Goal: Navigation & Orientation: Find specific page/section

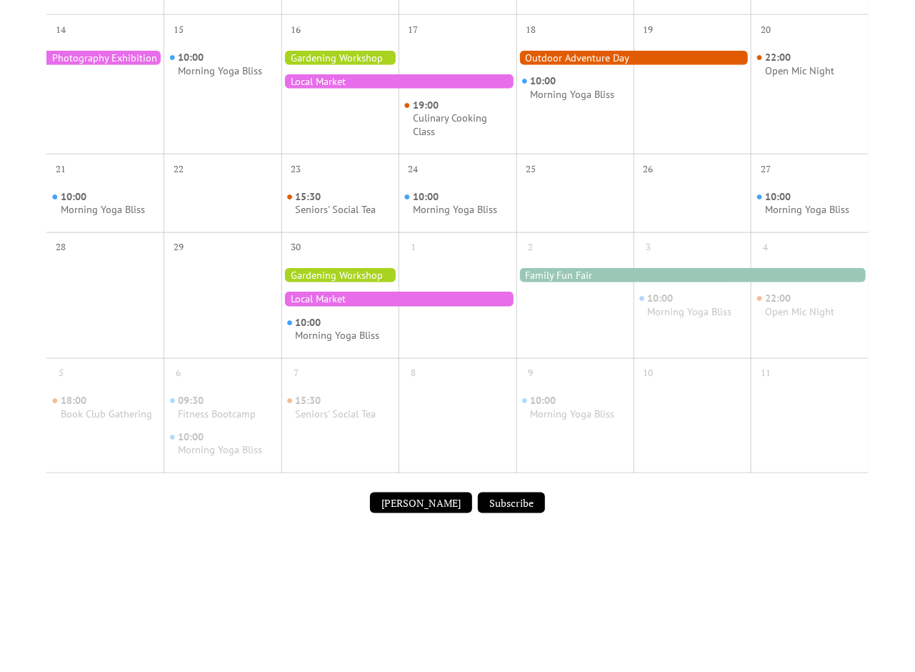
scroll to position [624, 0]
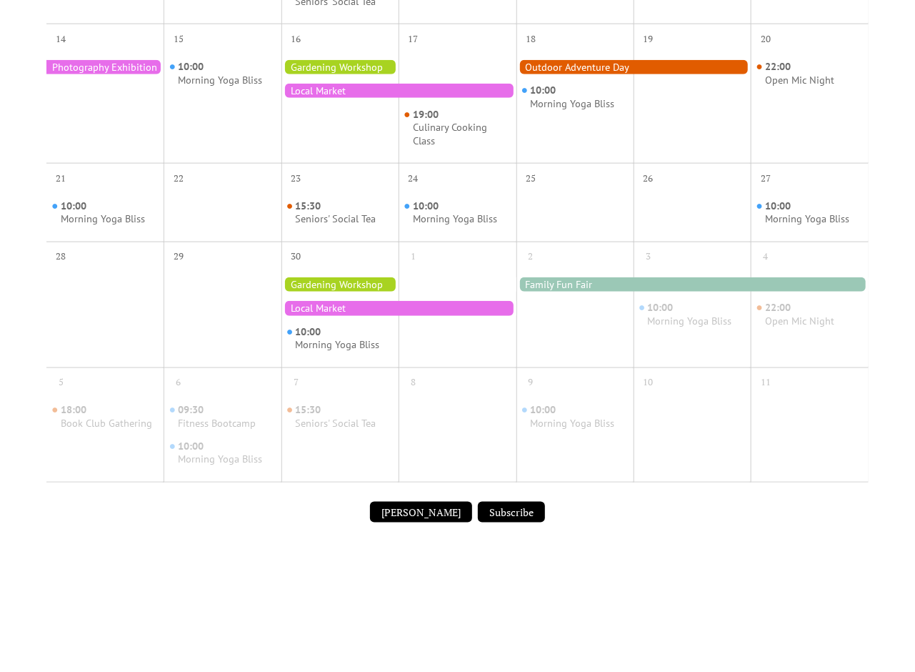
click at [299, 314] on div at bounding box center [399, 308] width 235 height 14
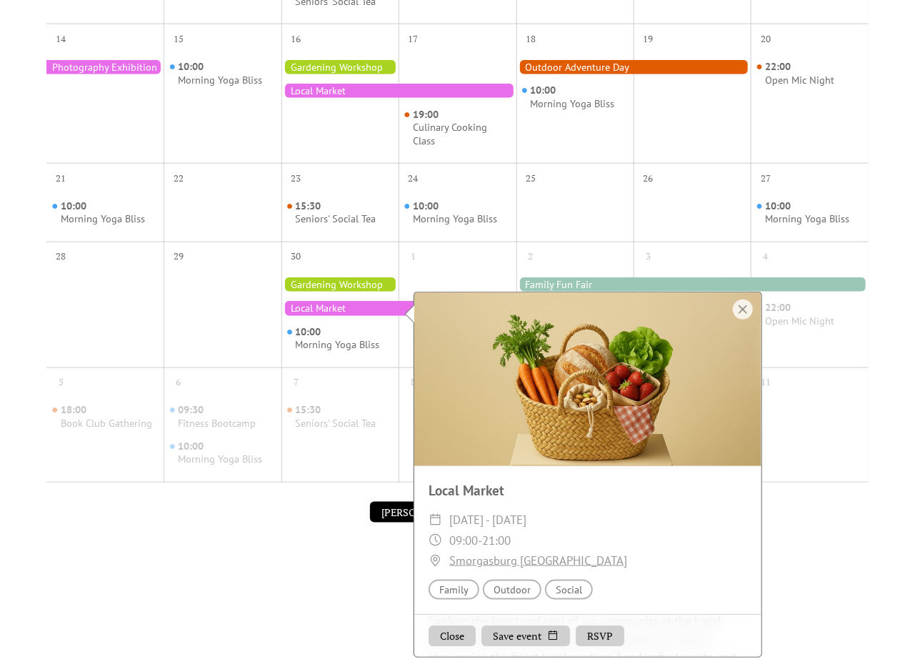
click at [299, 91] on div at bounding box center [399, 91] width 235 height 14
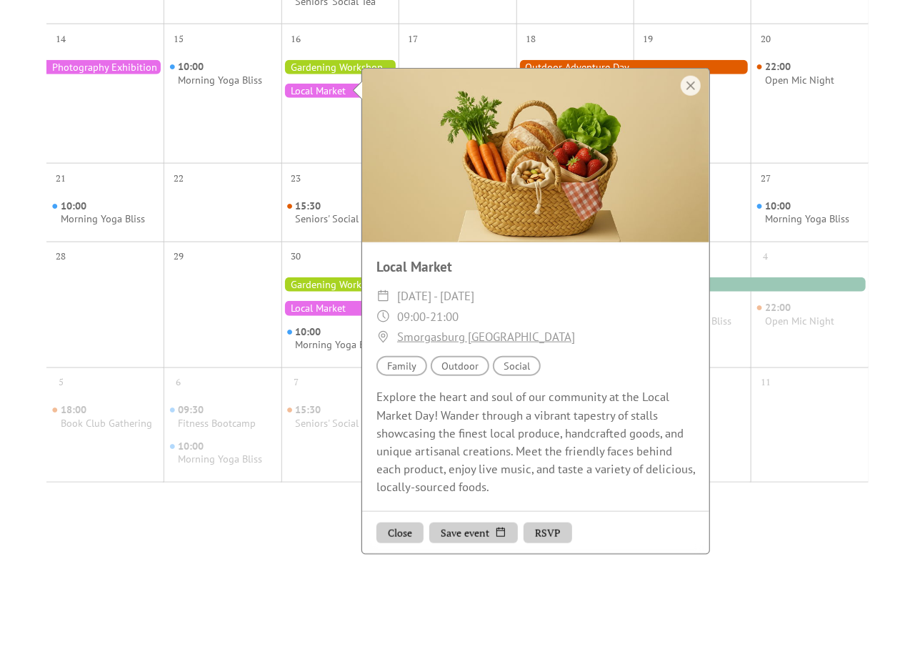
click at [299, 62] on div at bounding box center [340, 67] width 117 height 14
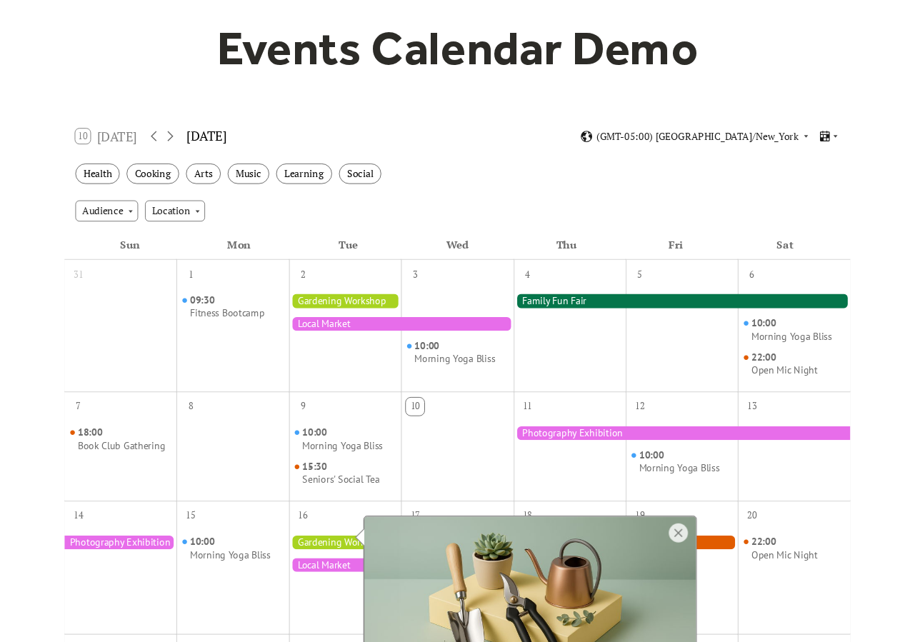
scroll to position [104, 0]
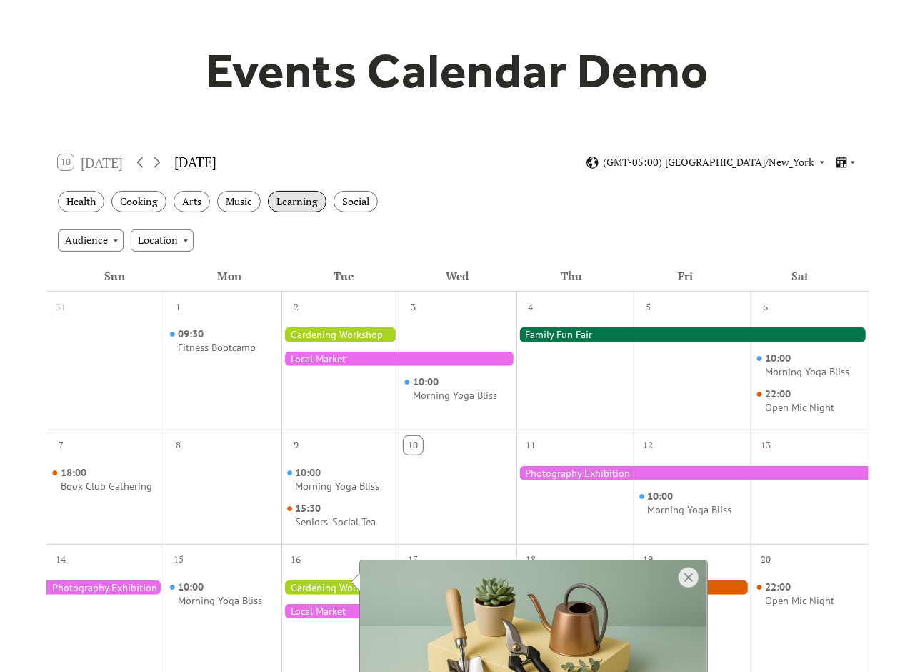
click at [282, 203] on div "Learning" at bounding box center [297, 202] width 59 height 22
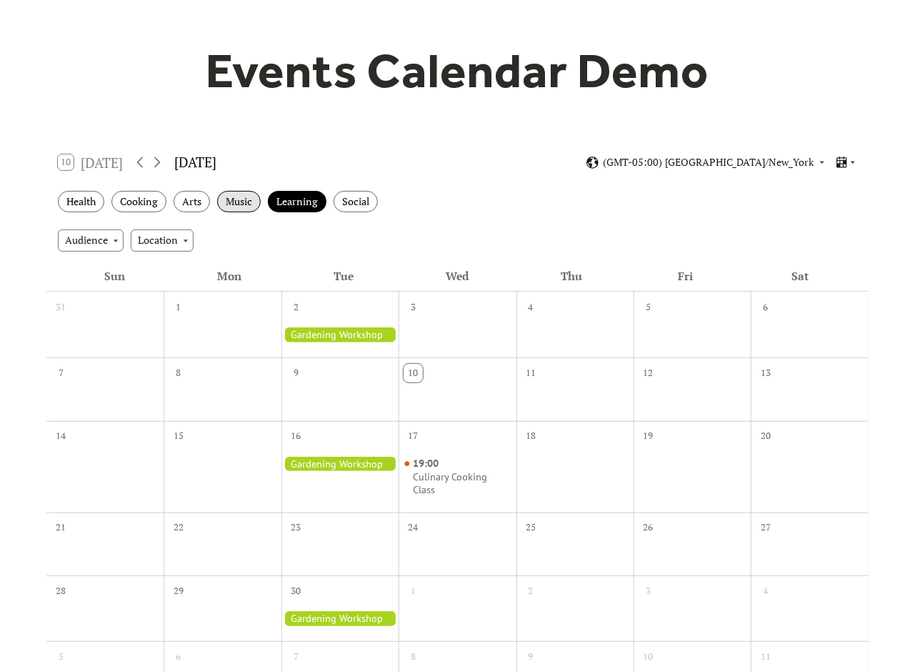
click at [241, 207] on div "Music" at bounding box center [239, 202] width 44 height 22
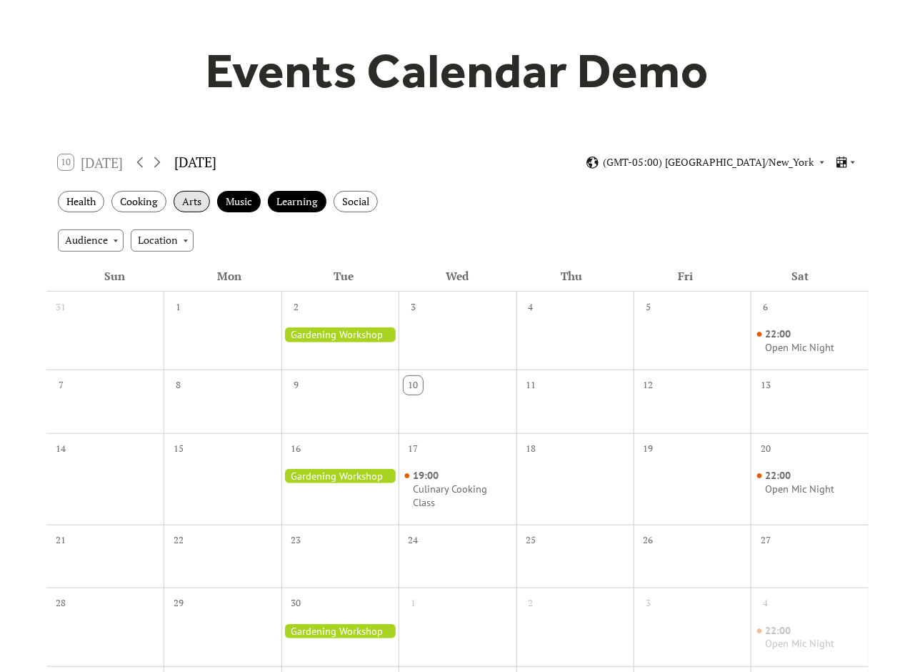
click at [181, 204] on div "Arts" at bounding box center [192, 202] width 36 height 22
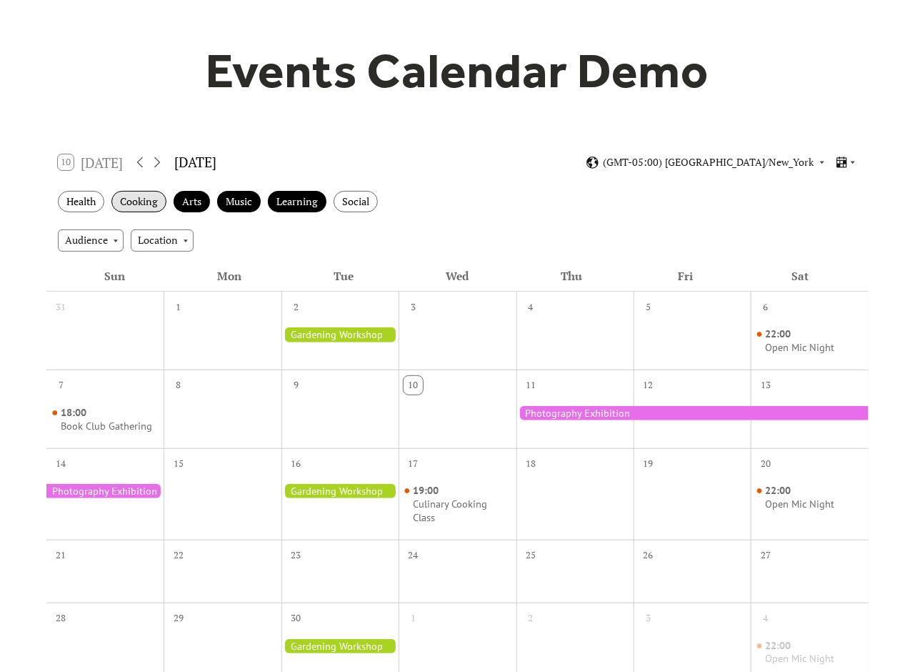
click at [152, 205] on div "Cooking" at bounding box center [138, 202] width 55 height 22
click at [142, 235] on div "Location" at bounding box center [162, 239] width 63 height 21
click at [171, 275] on div "Outdoor" at bounding box center [169, 283] width 76 height 21
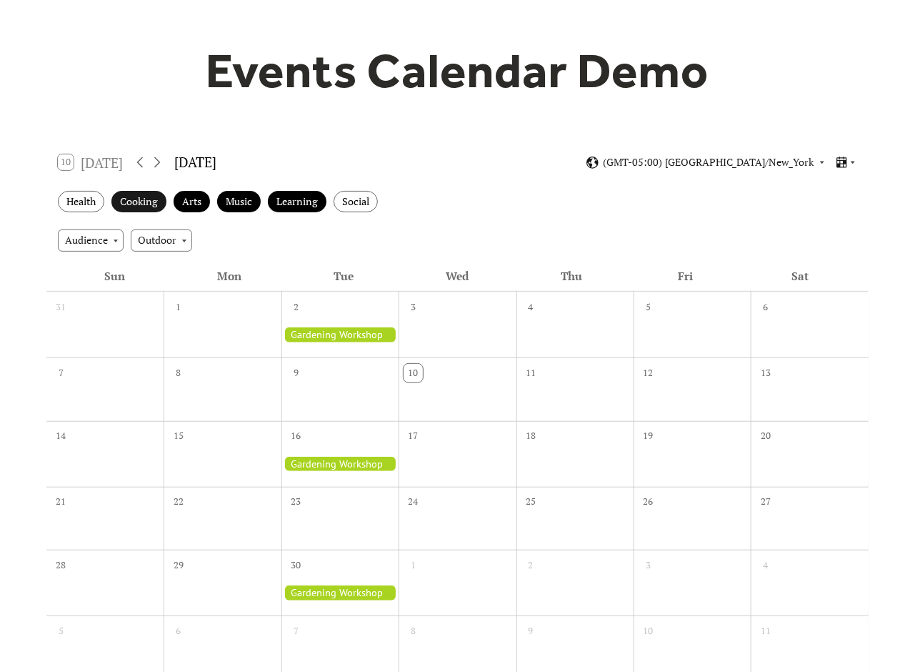
click at [156, 193] on div "Cooking" at bounding box center [138, 202] width 55 height 22
click at [199, 208] on div "Arts" at bounding box center [192, 202] width 36 height 22
click at [225, 199] on div "Music" at bounding box center [239, 202] width 44 height 22
click at [299, 203] on div "Learning" at bounding box center [297, 202] width 59 height 22
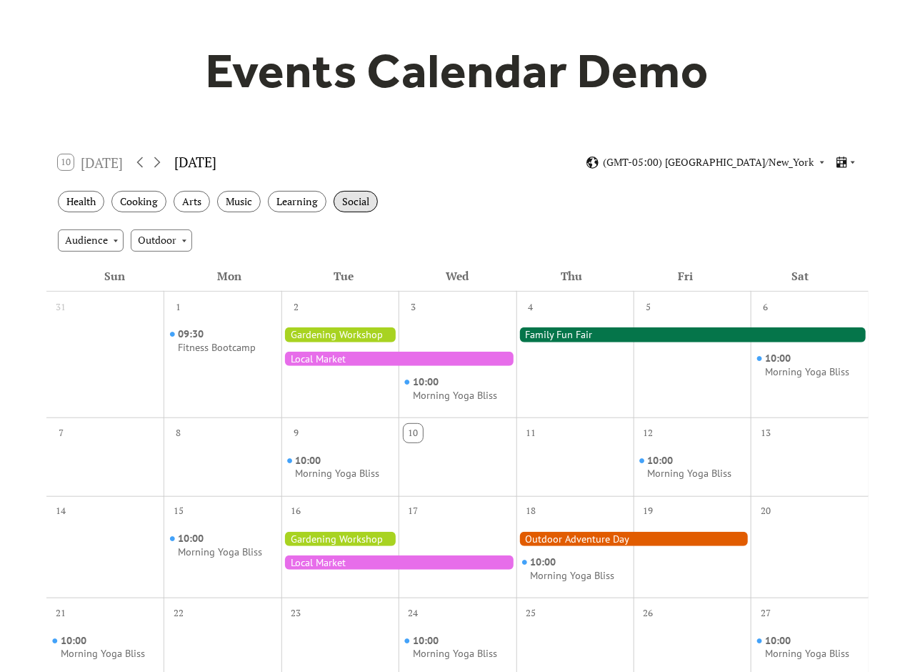
click at [299, 205] on div "Social" at bounding box center [356, 202] width 44 height 22
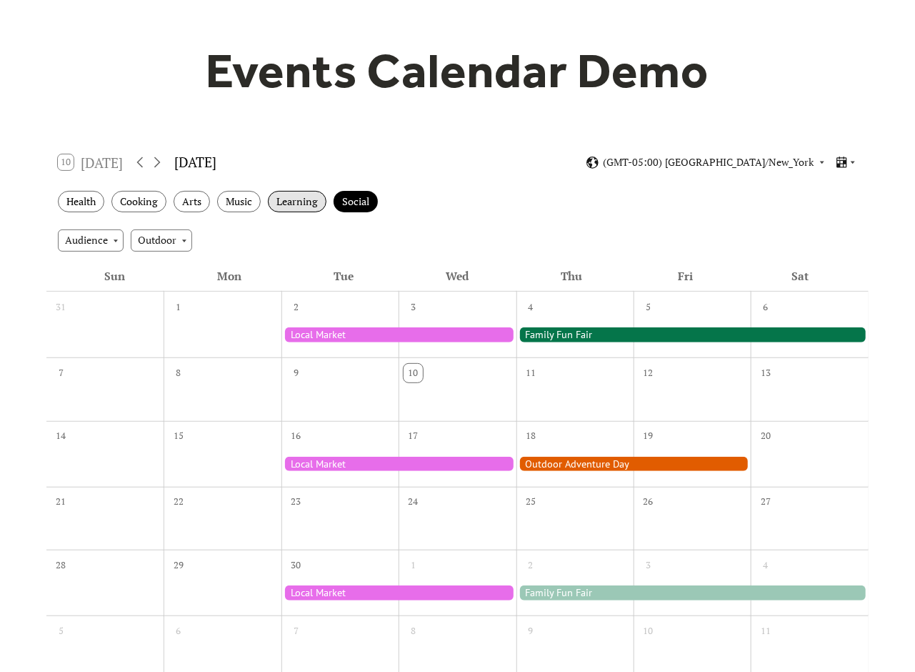
click at [299, 204] on div "Learning" at bounding box center [297, 202] width 59 height 22
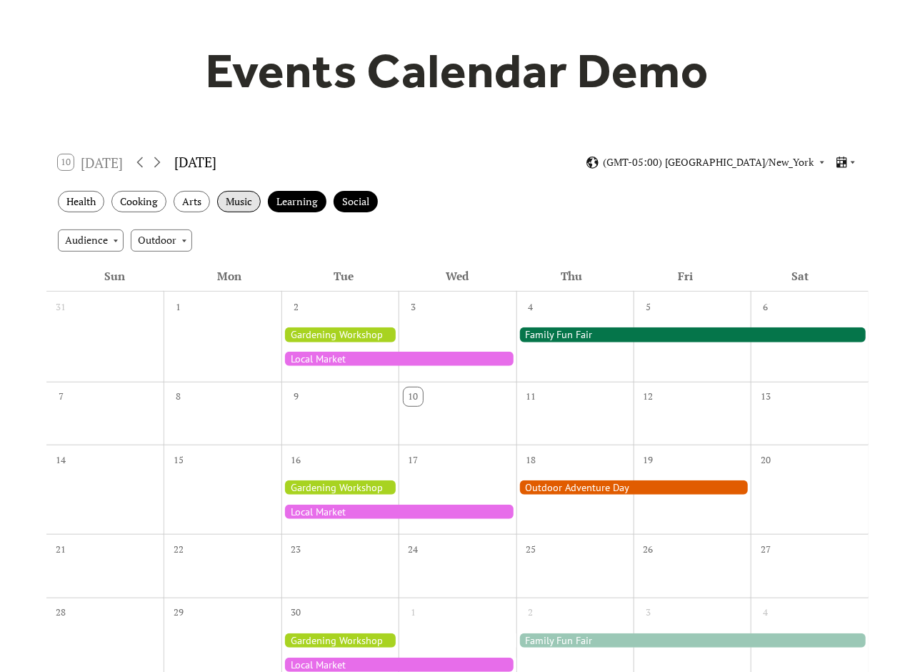
click at [232, 205] on div "Music" at bounding box center [239, 202] width 44 height 22
click at [192, 204] on div "Arts" at bounding box center [192, 202] width 36 height 22
click at [104, 201] on div "Health" at bounding box center [81, 202] width 46 height 22
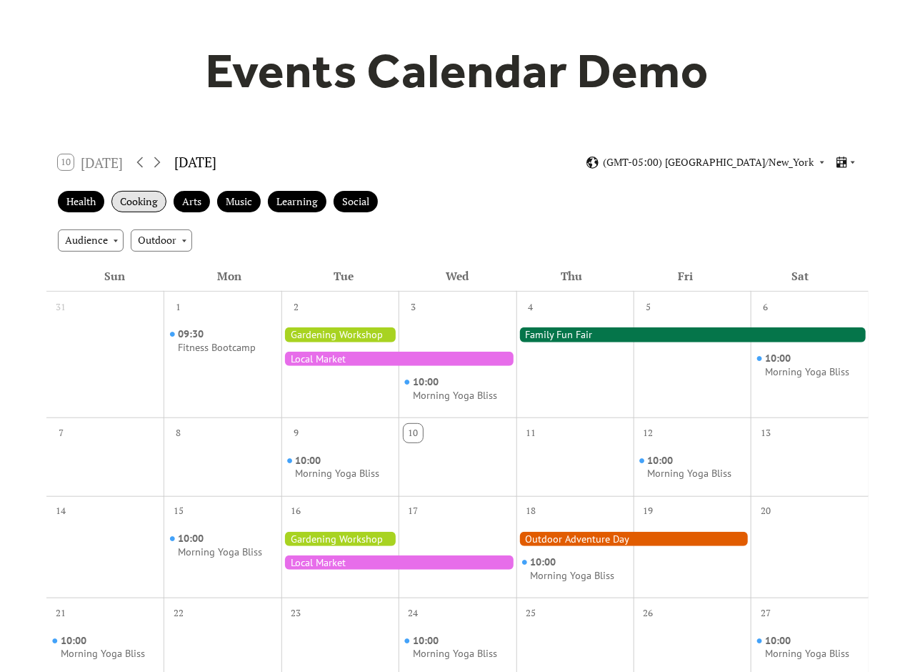
click at [128, 197] on div "Cooking" at bounding box center [138, 202] width 55 height 22
click at [190, 194] on div "Arts" at bounding box center [192, 202] width 36 height 22
drag, startPoint x: 245, startPoint y: 198, endPoint x: 252, endPoint y: 200, distance: 7.5
click at [244, 196] on div "Music" at bounding box center [239, 202] width 44 height 22
click at [282, 199] on div "Learning" at bounding box center [297, 202] width 59 height 22
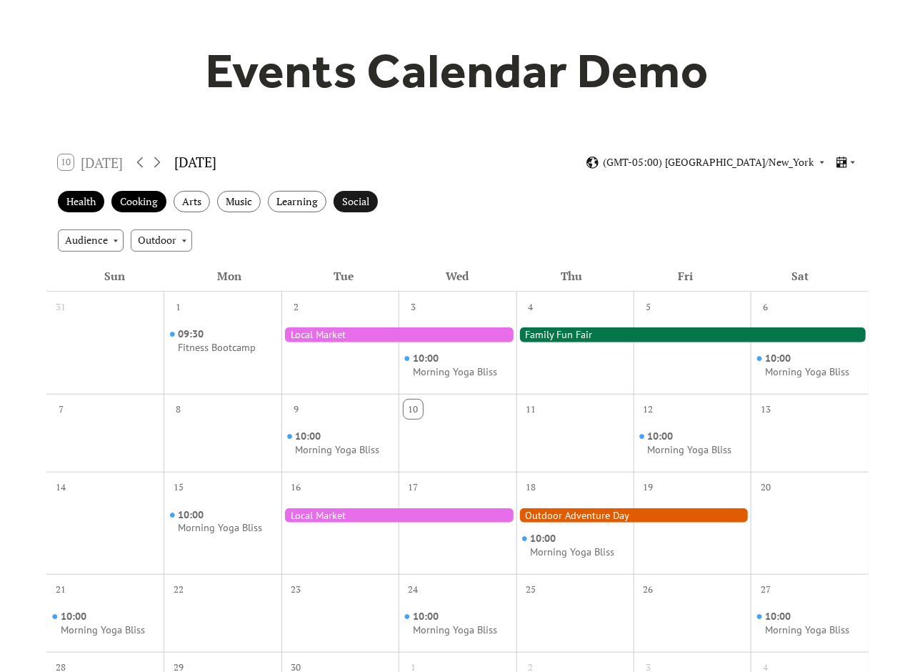
click at [299, 202] on div "Social" at bounding box center [356, 202] width 44 height 22
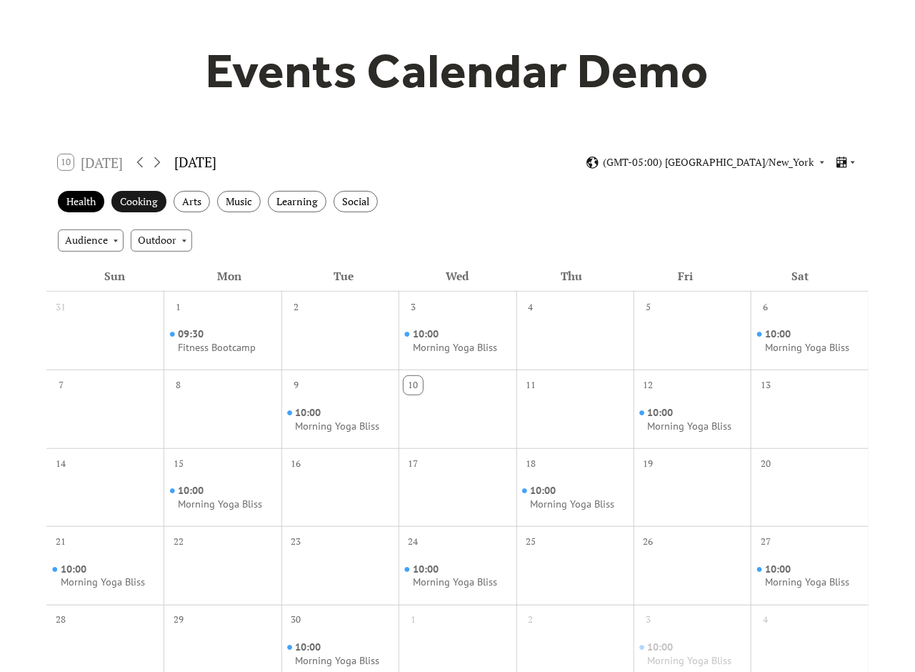
click at [154, 200] on div "Cooking" at bounding box center [138, 202] width 55 height 22
click at [54, 199] on div "Health Cooking Arts Music Learning Social" at bounding box center [457, 201] width 822 height 39
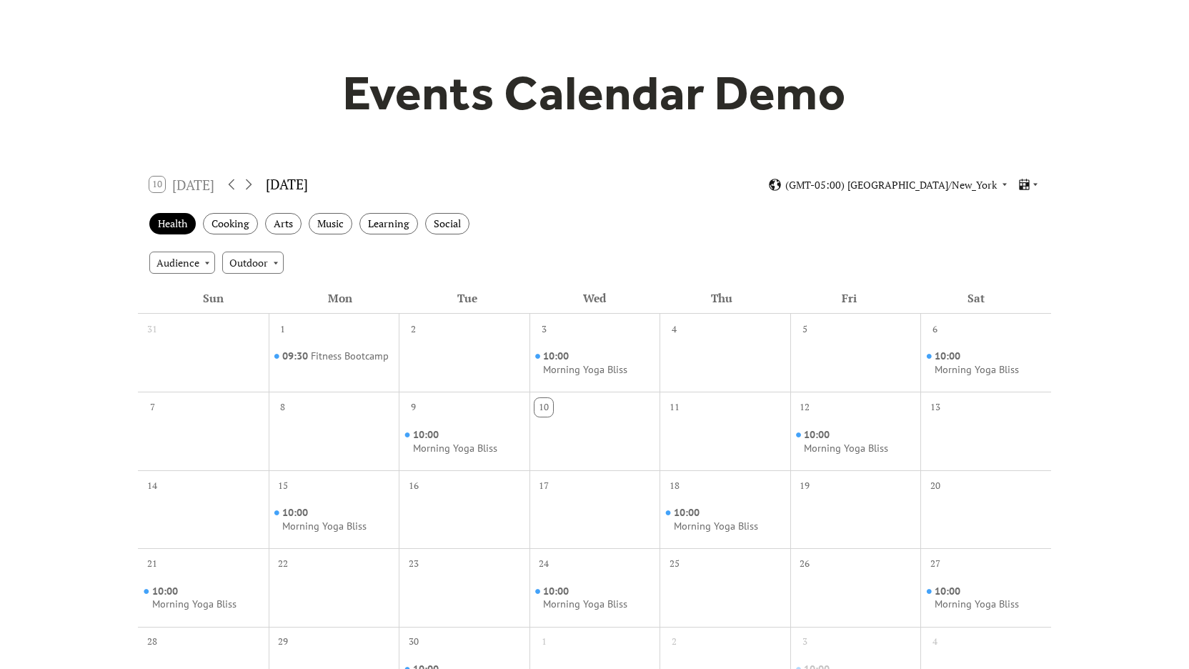
scroll to position [0, 0]
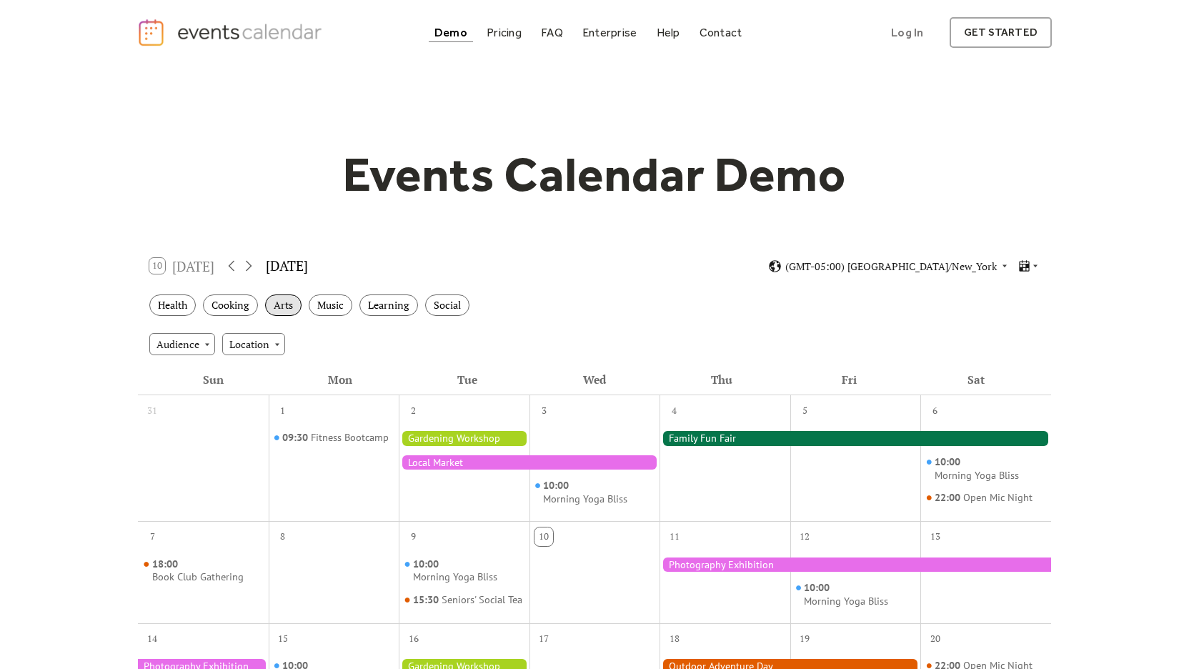
click at [294, 304] on div "Arts" at bounding box center [283, 305] width 36 height 22
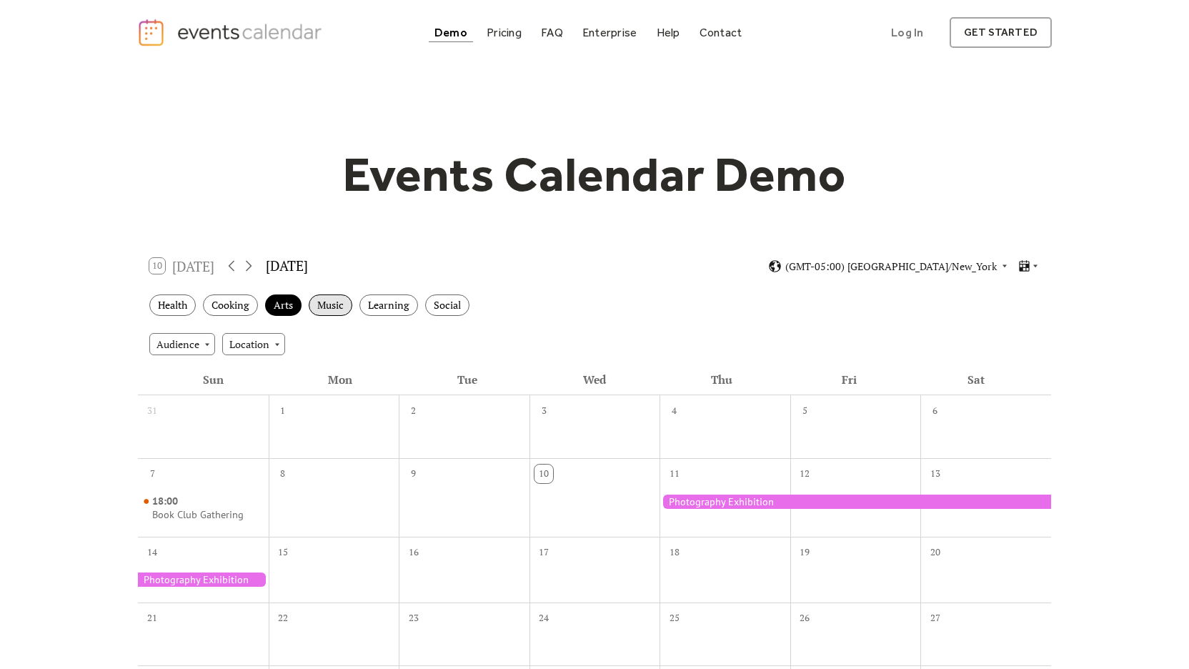
click at [334, 307] on div "Music" at bounding box center [331, 305] width 44 height 22
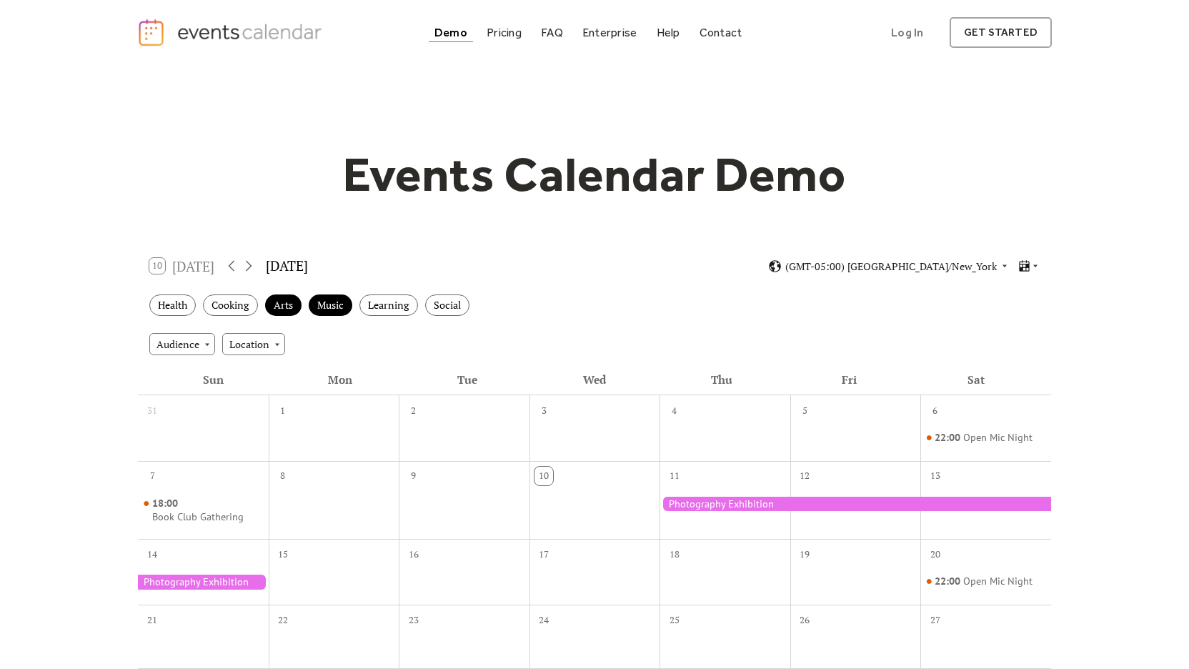
click at [798, 507] on div at bounding box center [856, 504] width 392 height 14
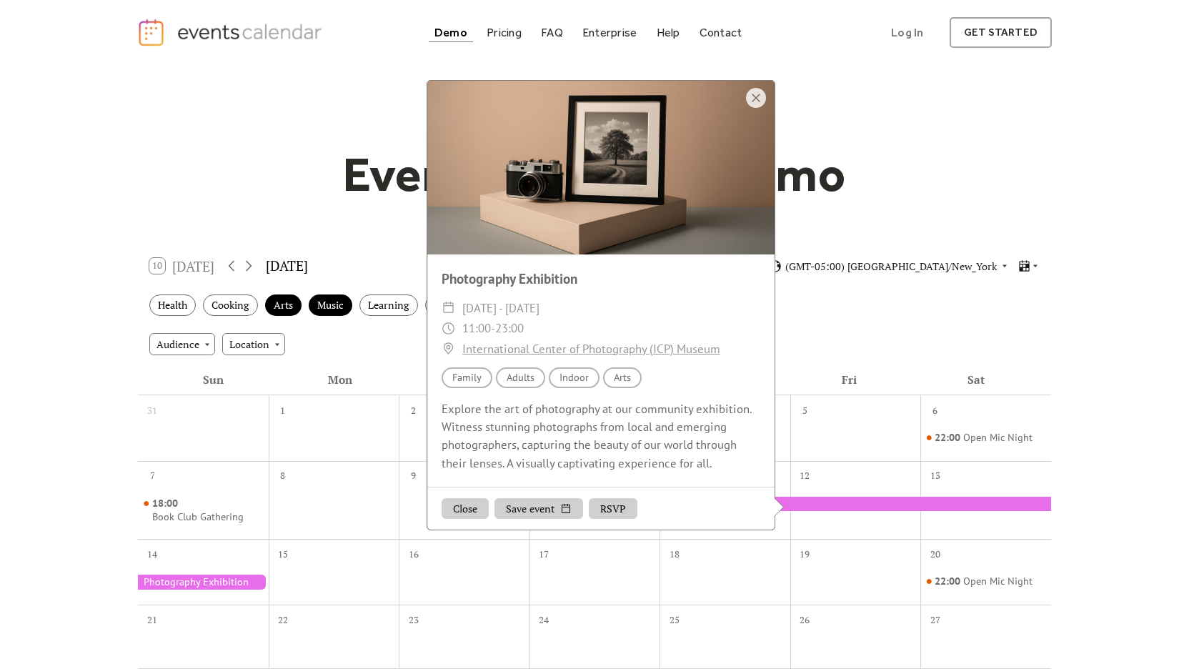
click at [477, 507] on button "Close" at bounding box center [465, 508] width 47 height 21
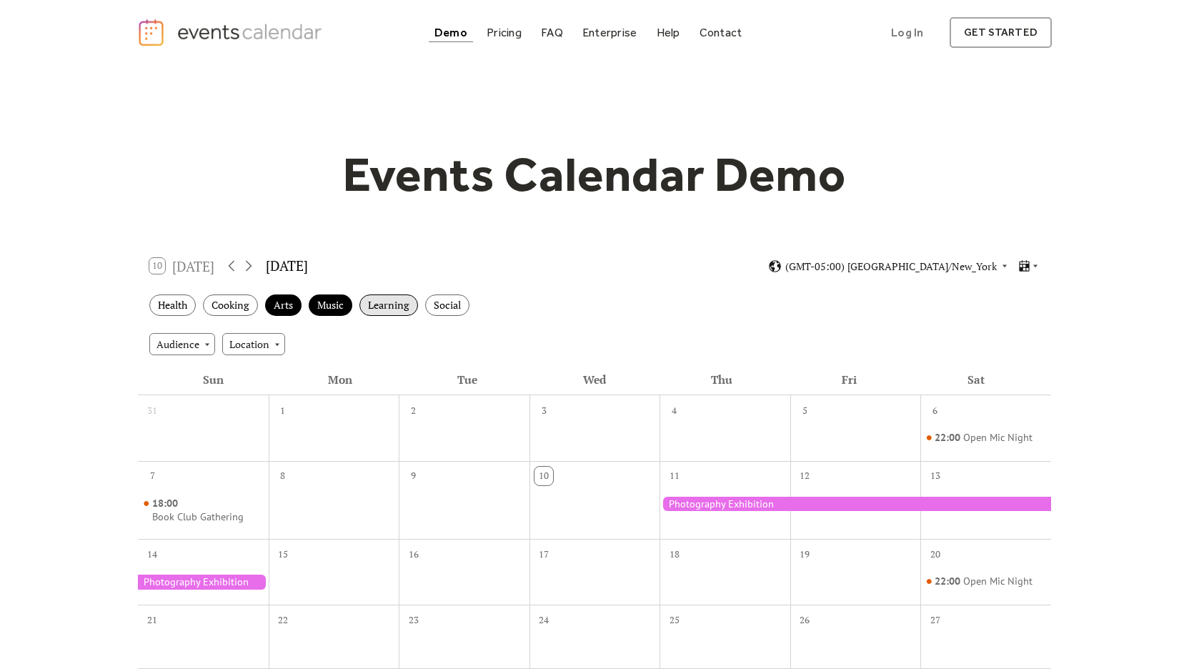
click at [379, 303] on div "Learning" at bounding box center [388, 305] width 59 height 22
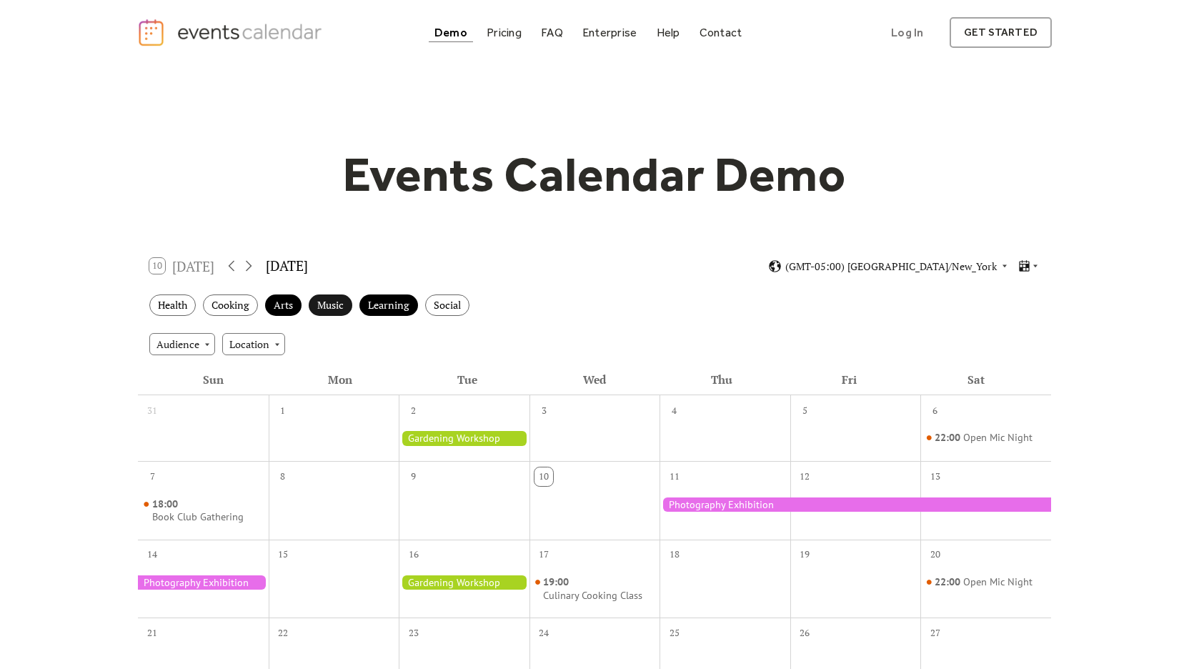
drag, startPoint x: 384, startPoint y: 307, endPoint x: 329, endPoint y: 306, distance: 55.0
click at [384, 306] on div "Learning" at bounding box center [388, 305] width 59 height 22
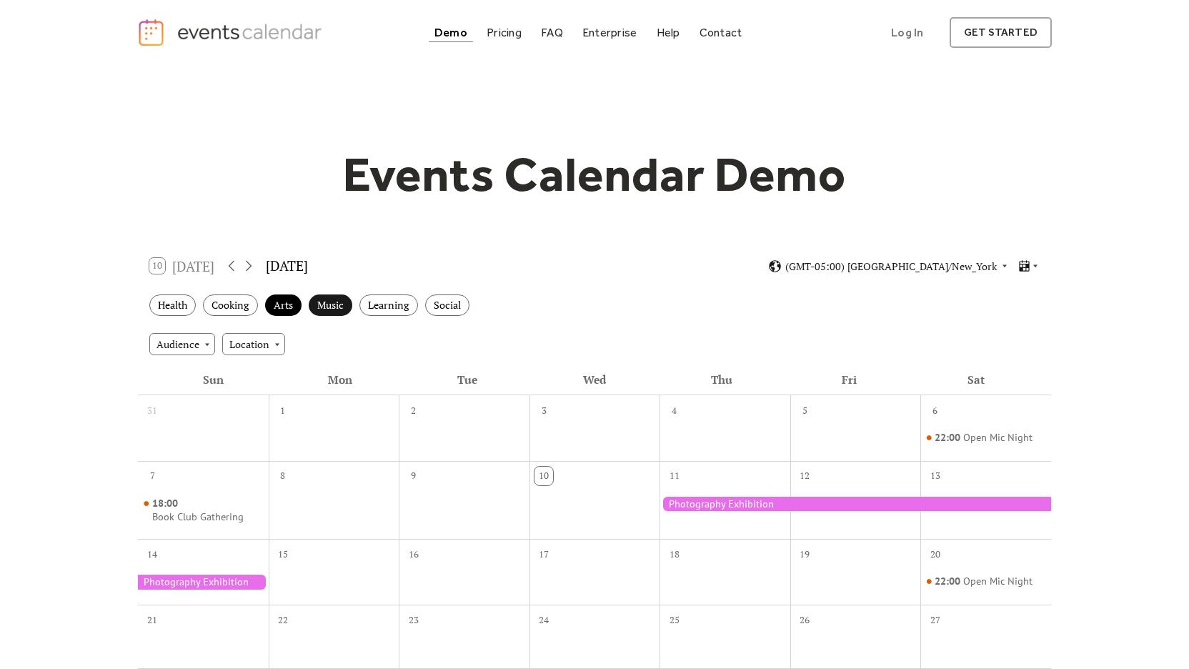
click at [324, 307] on div "Music" at bounding box center [331, 305] width 44 height 22
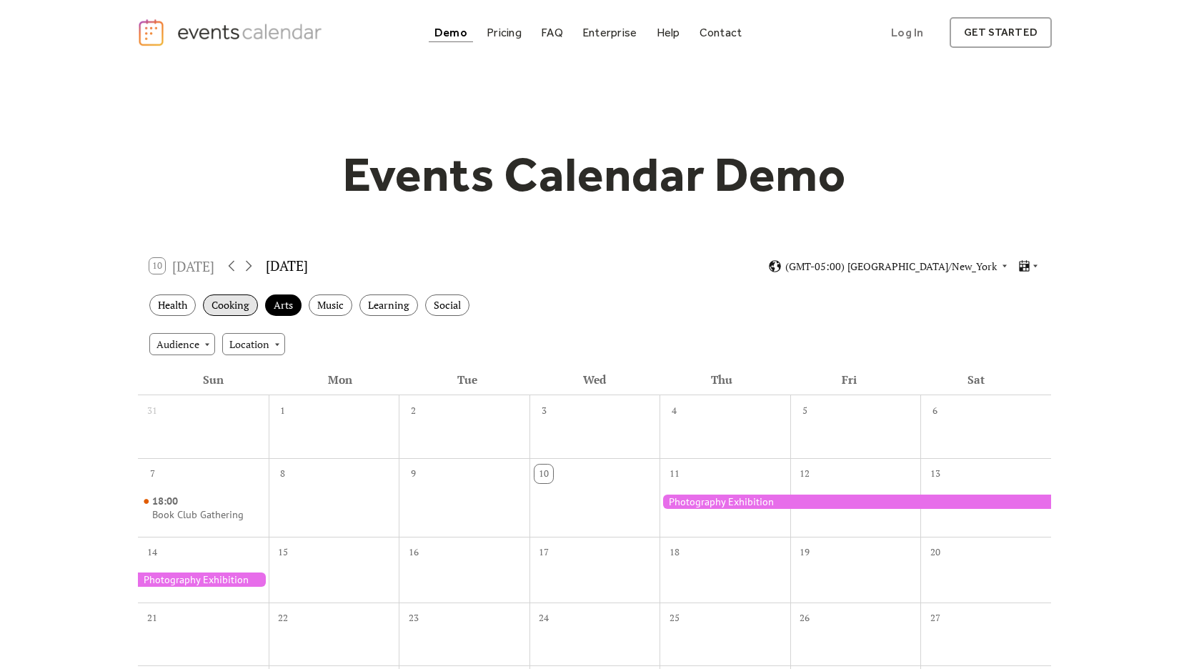
click at [254, 307] on div "Cooking" at bounding box center [230, 305] width 55 height 22
click at [287, 302] on div "Arts" at bounding box center [283, 305] width 36 height 22
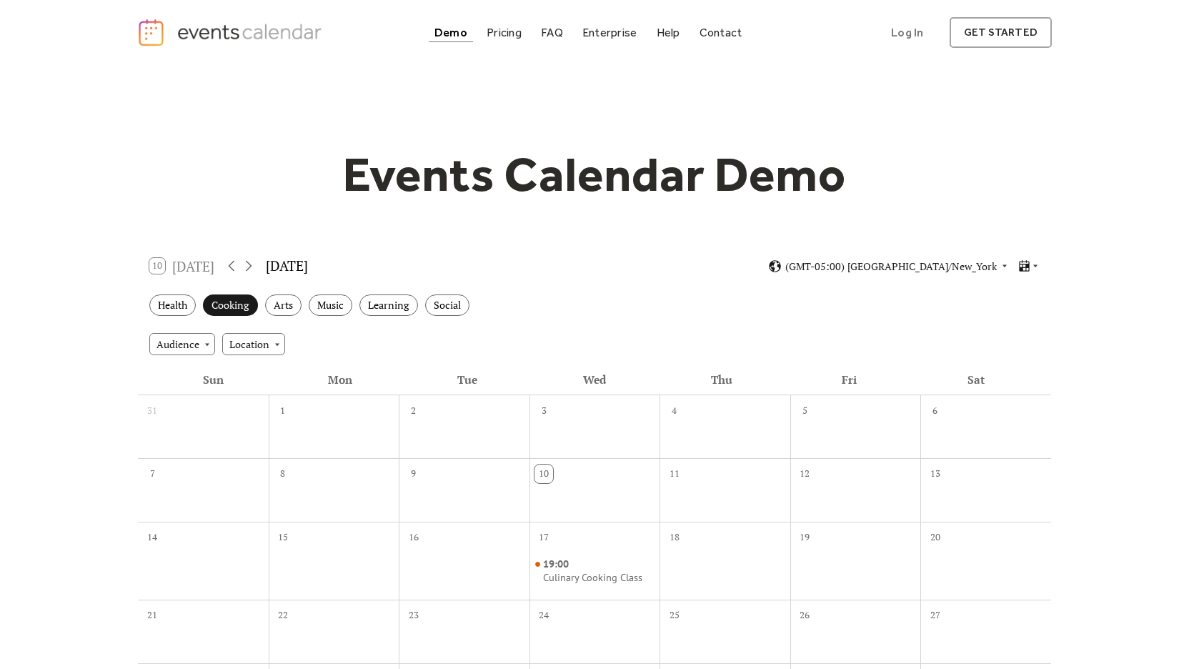
click at [212, 309] on div "Cooking" at bounding box center [230, 305] width 55 height 22
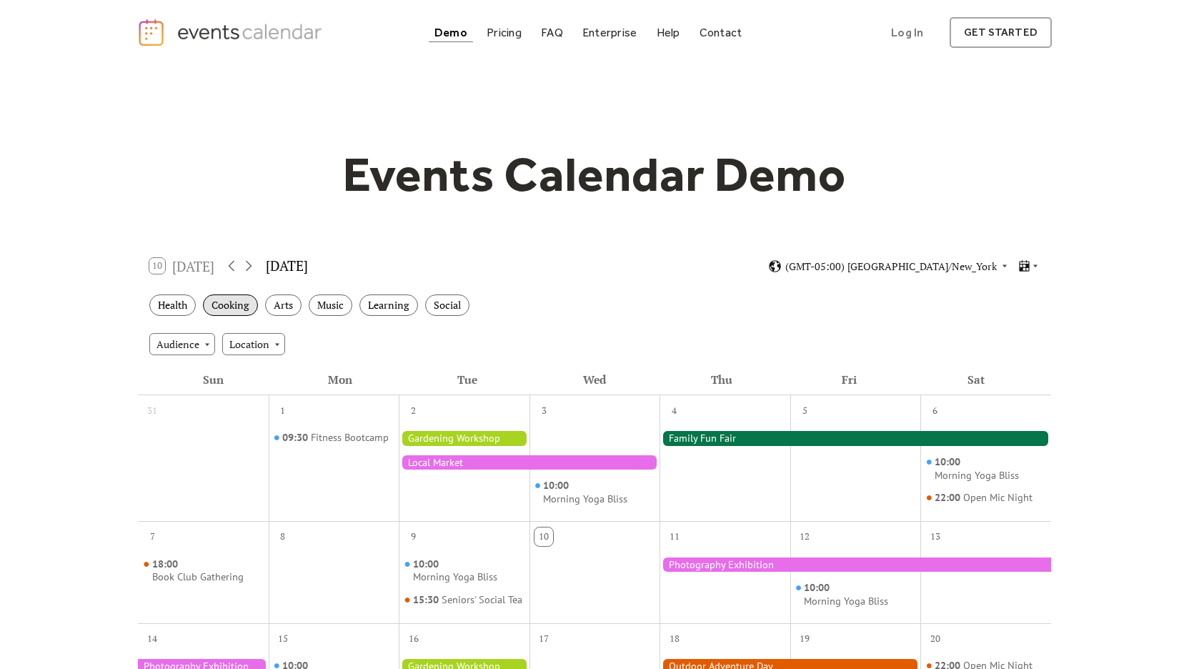
click at [219, 304] on div "Cooking" at bounding box center [230, 305] width 55 height 22
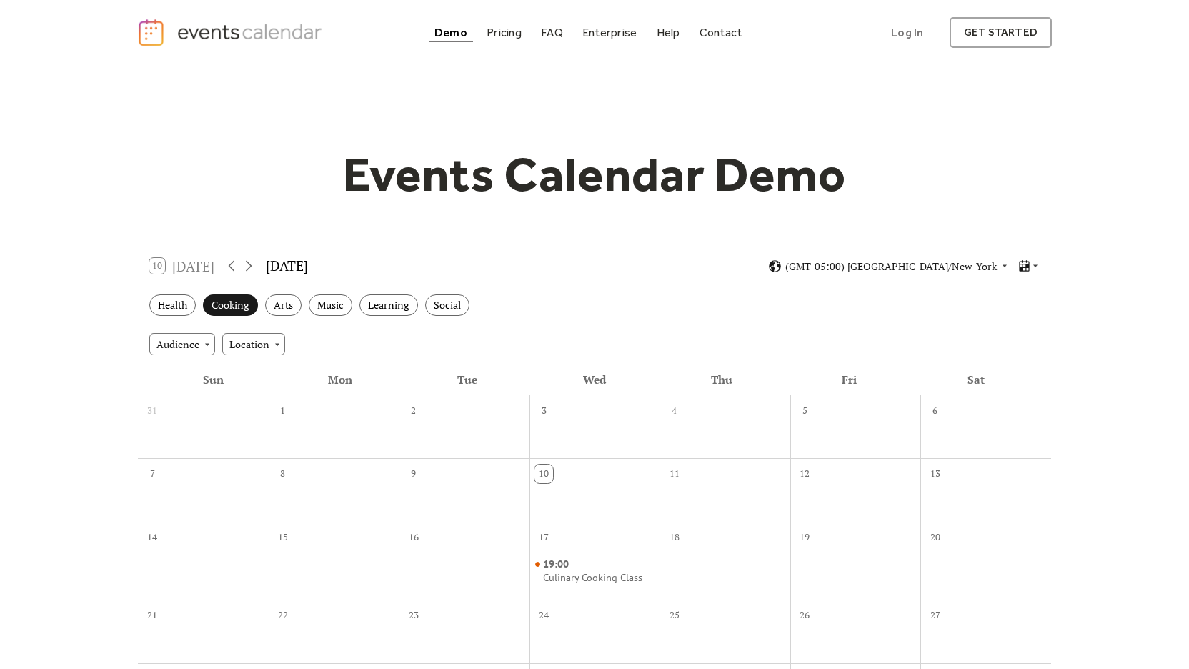
click at [221, 298] on div "Cooking" at bounding box center [230, 305] width 55 height 22
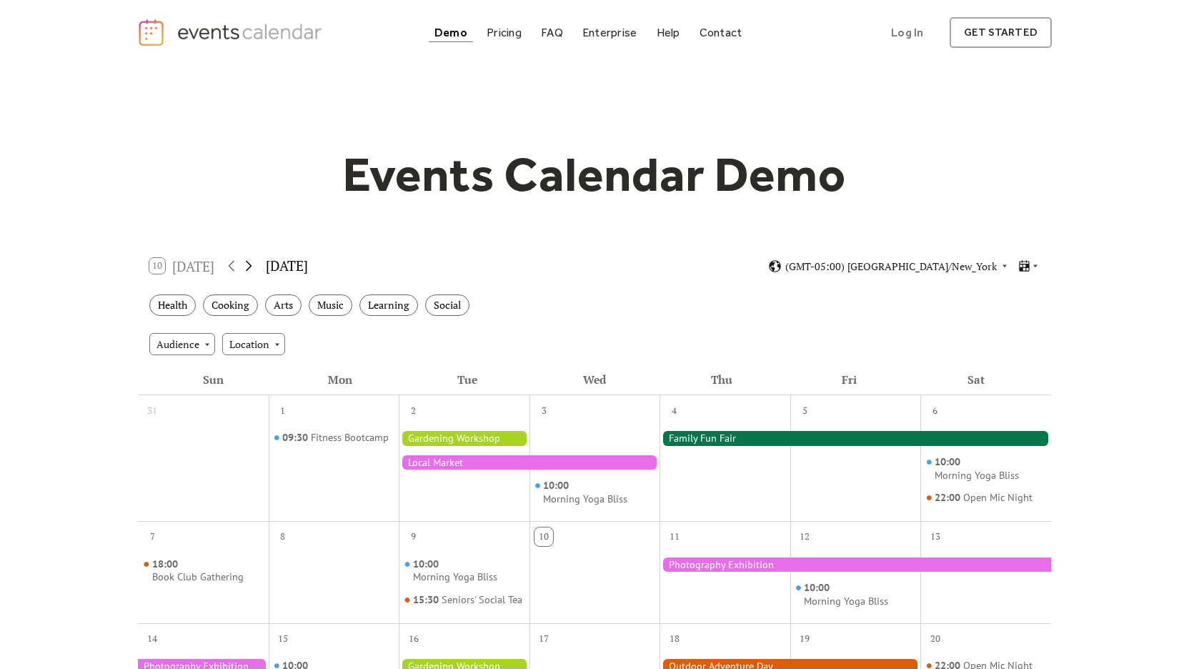
click at [249, 266] on icon at bounding box center [248, 265] width 17 height 17
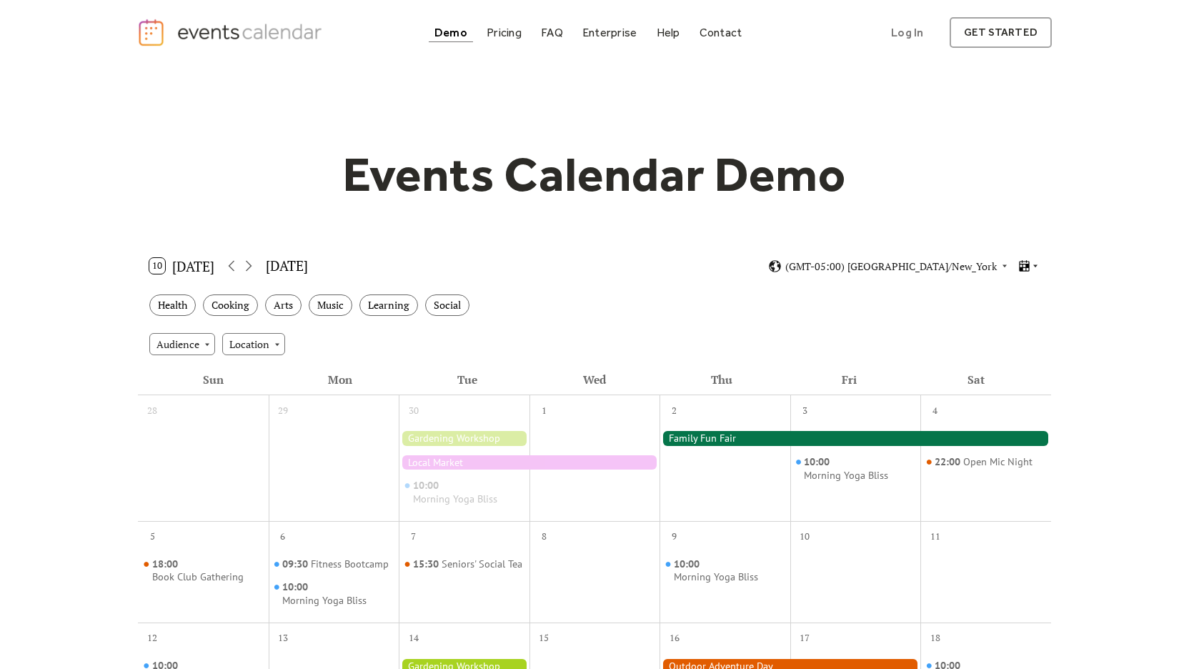
click at [1028, 271] on div "10 Today October 2025 (GMT-05:00) America/New_York" at bounding box center [594, 266] width 913 height 38
click at [1023, 261] on icon at bounding box center [1024, 265] width 10 height 11
click at [1004, 325] on span "Agenda" at bounding box center [1011, 327] width 34 height 16
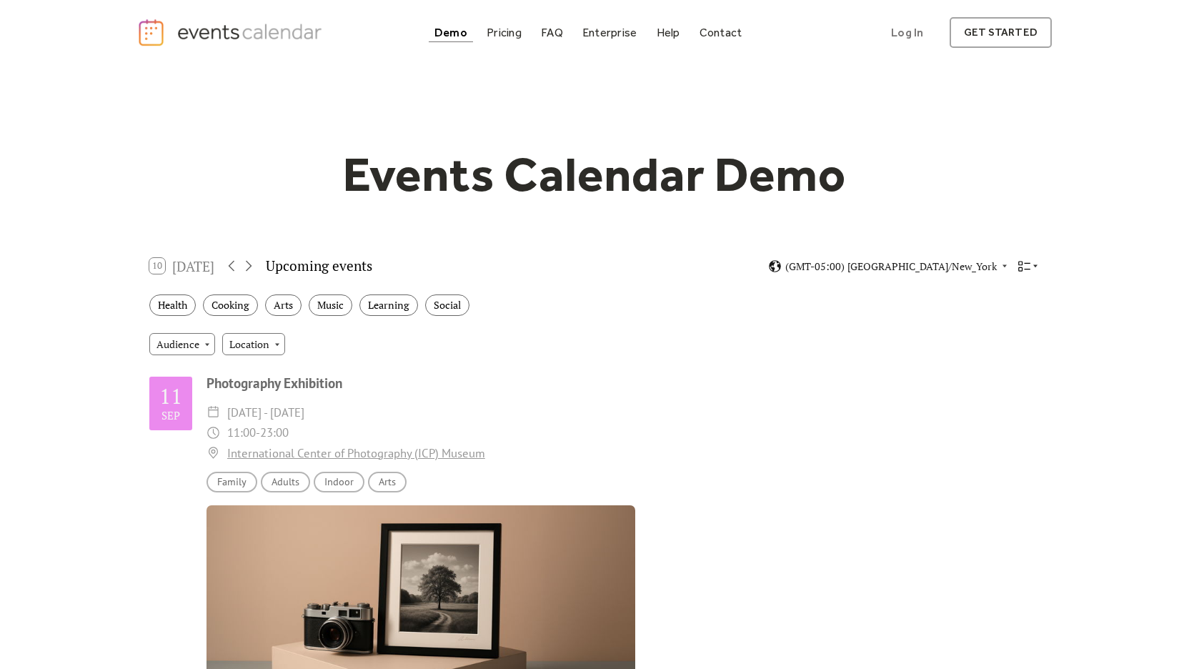
click at [1030, 262] on icon at bounding box center [1024, 266] width 14 height 14
click at [1010, 357] on div "Week" at bounding box center [1002, 347] width 74 height 21
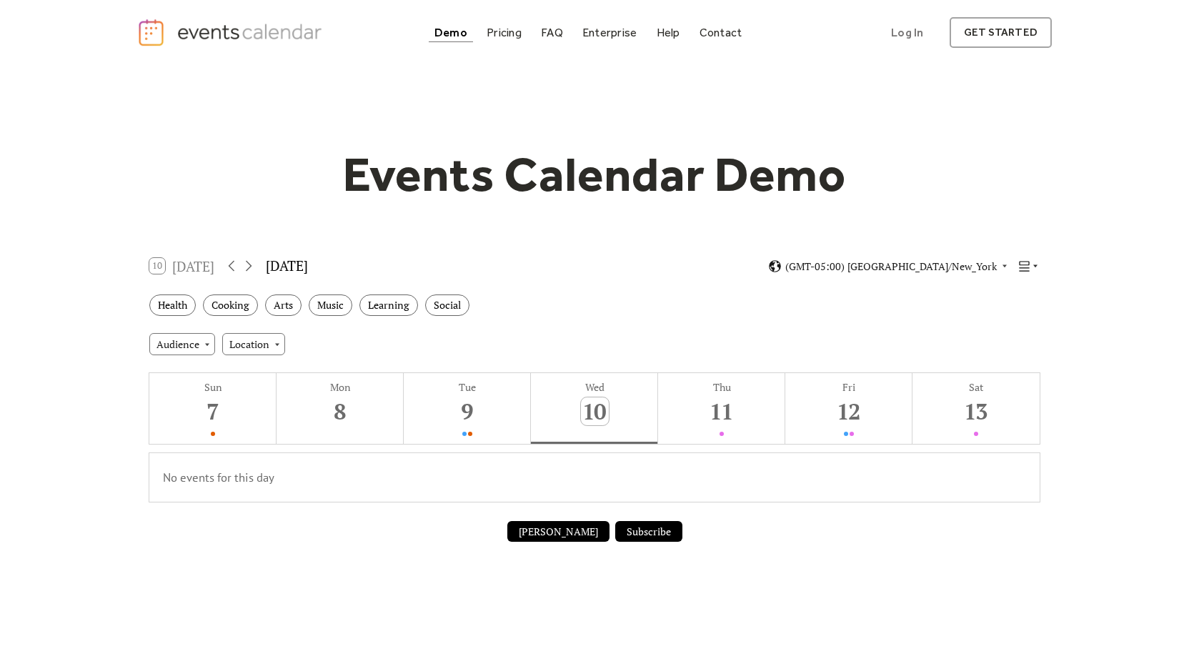
click at [1022, 261] on icon at bounding box center [1024, 266] width 10 height 10
click at [1012, 287] on span "Month" at bounding box center [1009, 285] width 30 height 16
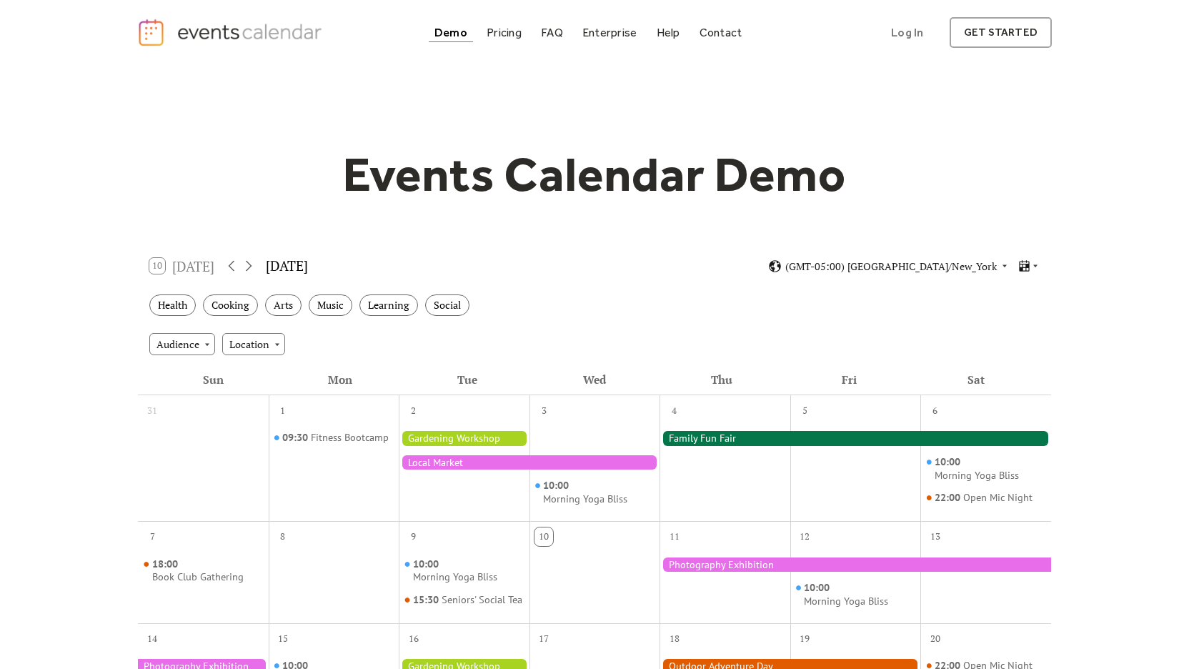
click at [252, 35] on img "home" at bounding box center [231, 32] width 189 height 29
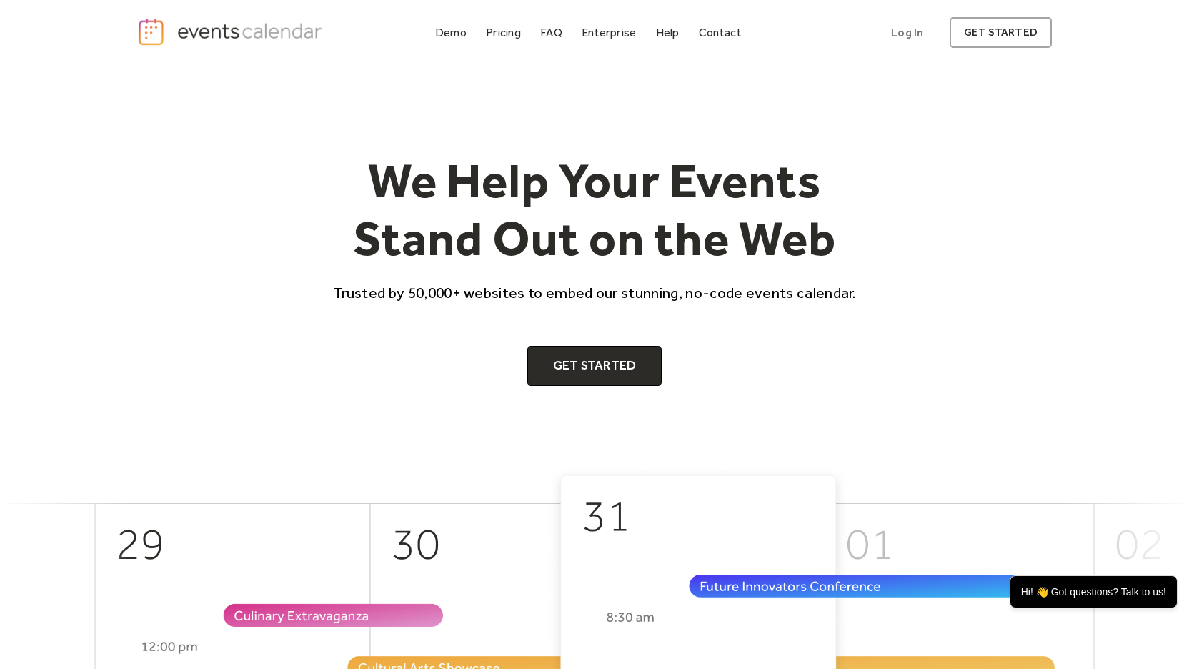
click at [442, 29] on div "Demo" at bounding box center [450, 33] width 31 height 8
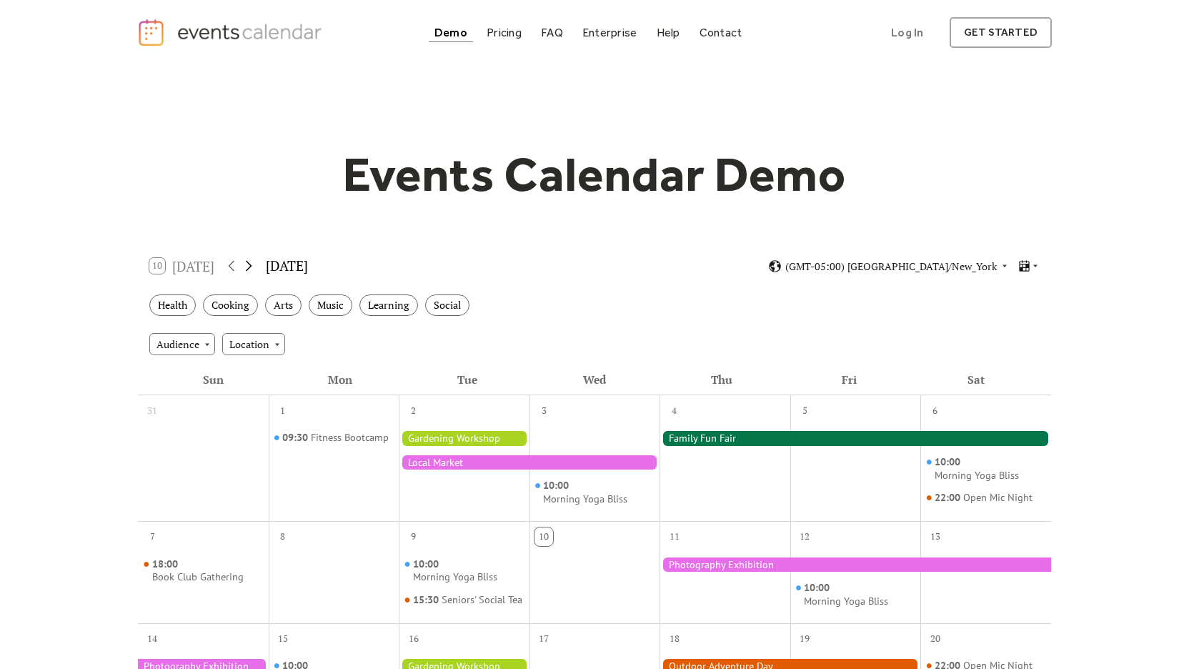
click at [252, 267] on icon at bounding box center [249, 266] width 6 height 11
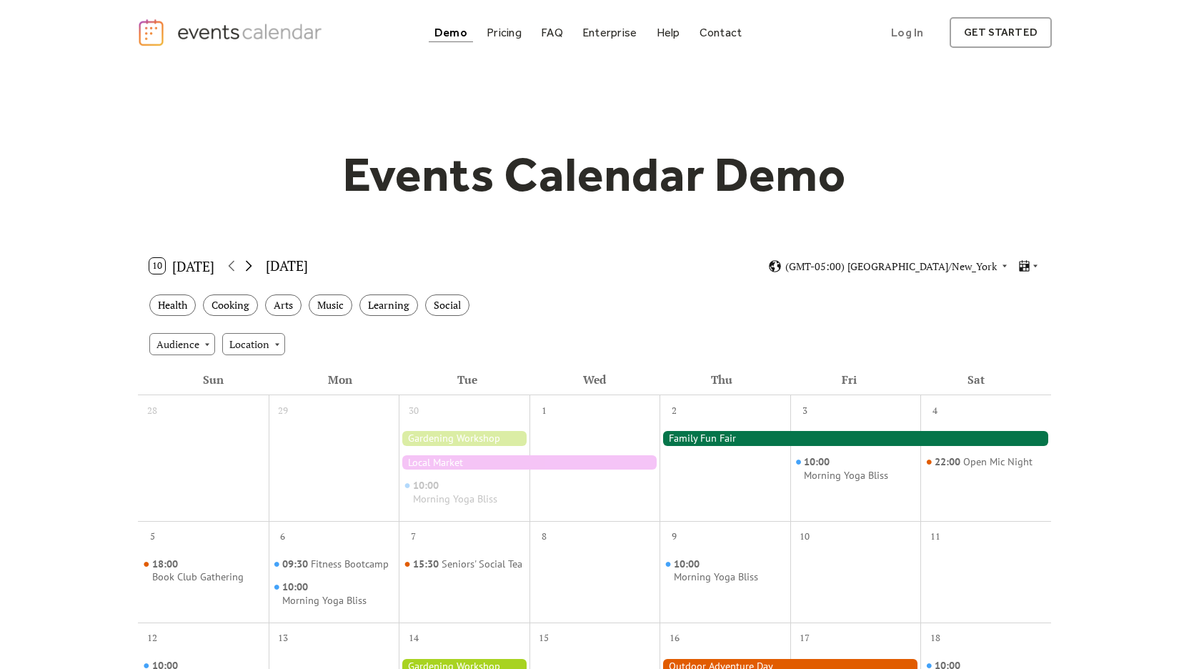
click at [252, 267] on icon at bounding box center [249, 266] width 6 height 11
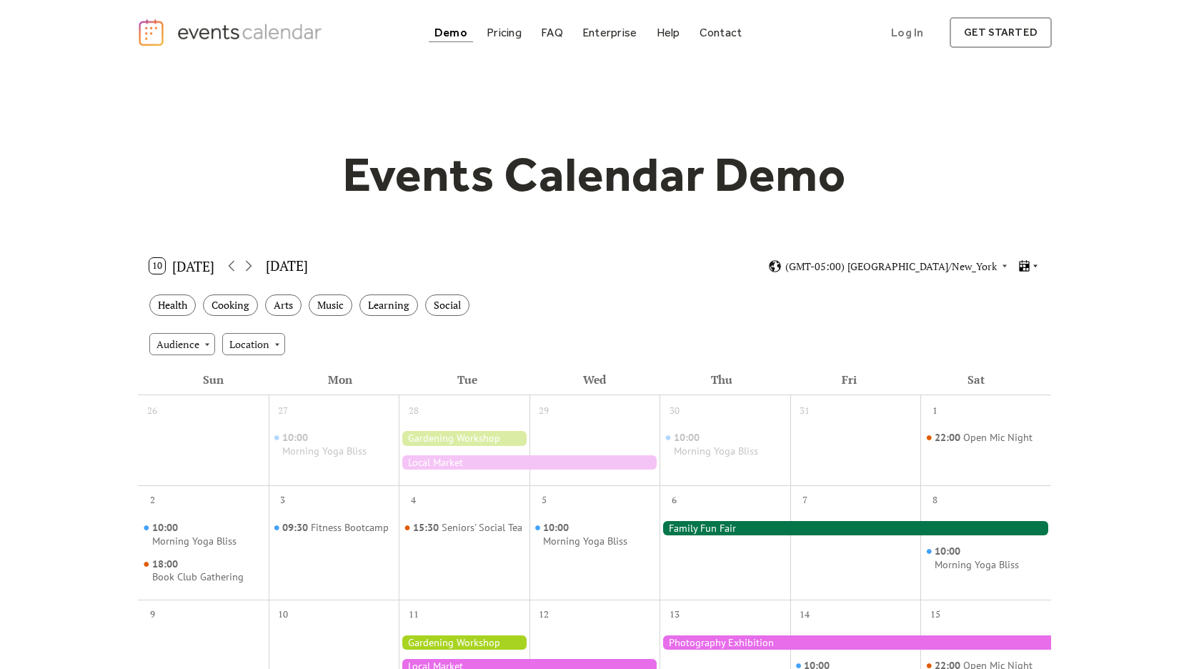
click at [1026, 269] on icon at bounding box center [1024, 266] width 14 height 14
click at [1022, 311] on div "Cards" at bounding box center [1002, 305] width 74 height 21
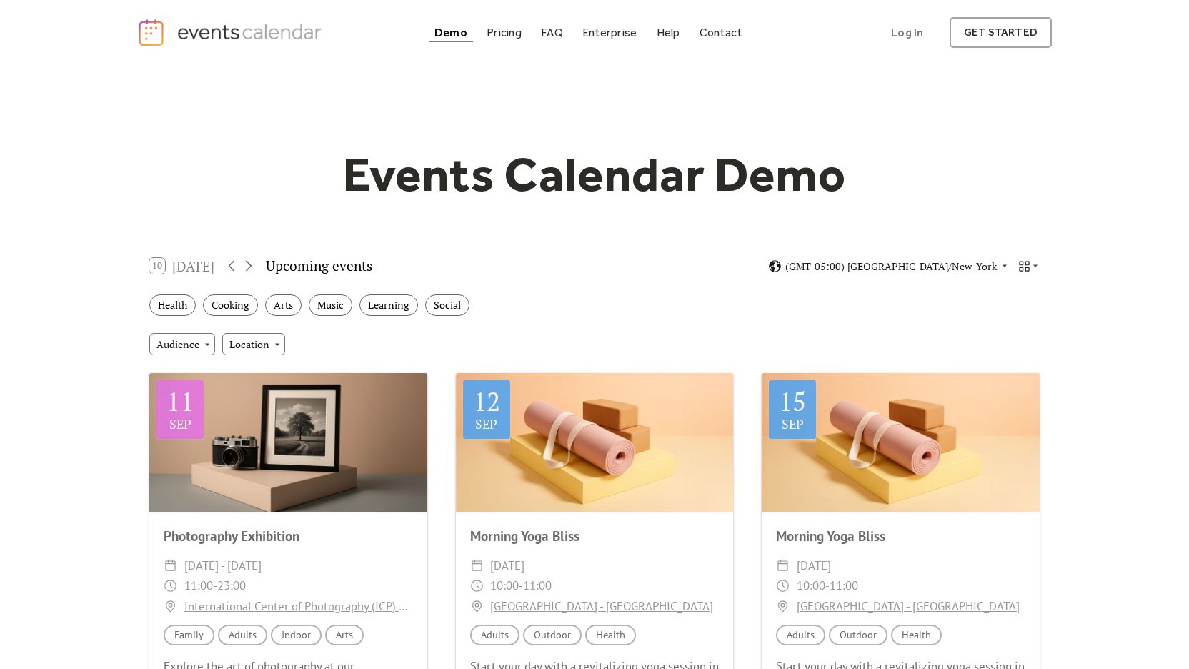
click at [1040, 266] on div "10 Today Upcoming events (GMT-05:00) America/New_York" at bounding box center [594, 266] width 913 height 38
click at [1035, 266] on icon at bounding box center [1035, 266] width 4 height 3
click at [1018, 335] on div "Agenda" at bounding box center [1002, 327] width 74 height 21
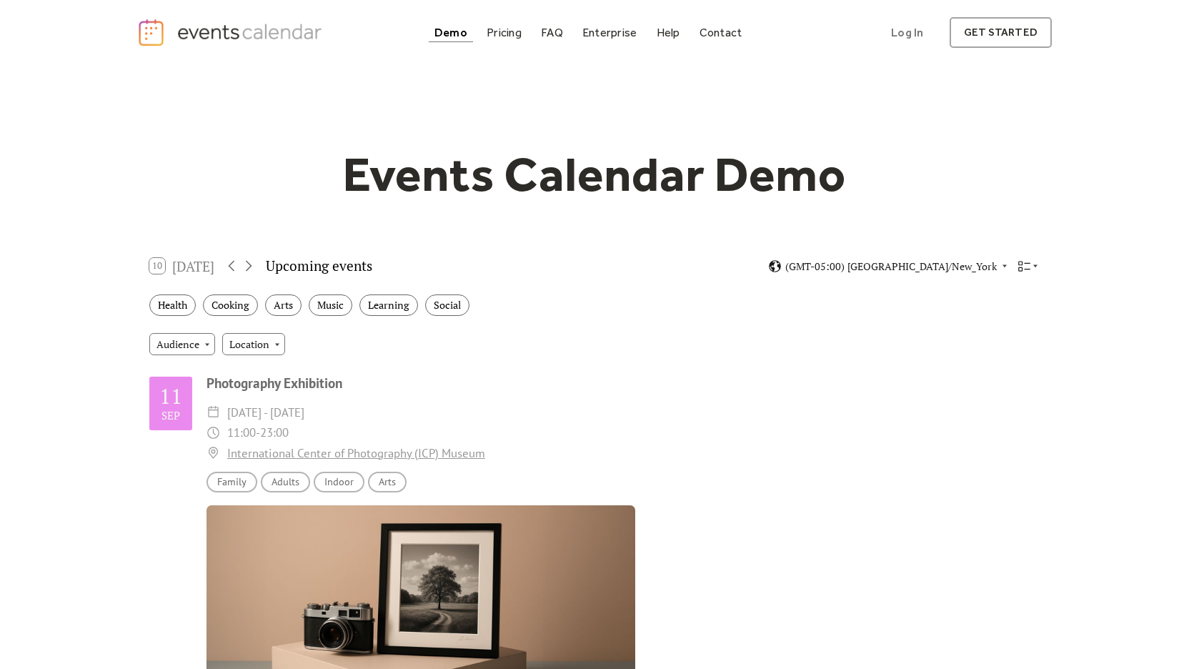
click at [1040, 264] on div "10 Today Upcoming events (GMT-05:00) America/New_York" at bounding box center [594, 266] width 913 height 38
click at [1033, 268] on icon at bounding box center [1035, 266] width 9 height 9
click at [1002, 353] on span "Week" at bounding box center [1006, 348] width 24 height 16
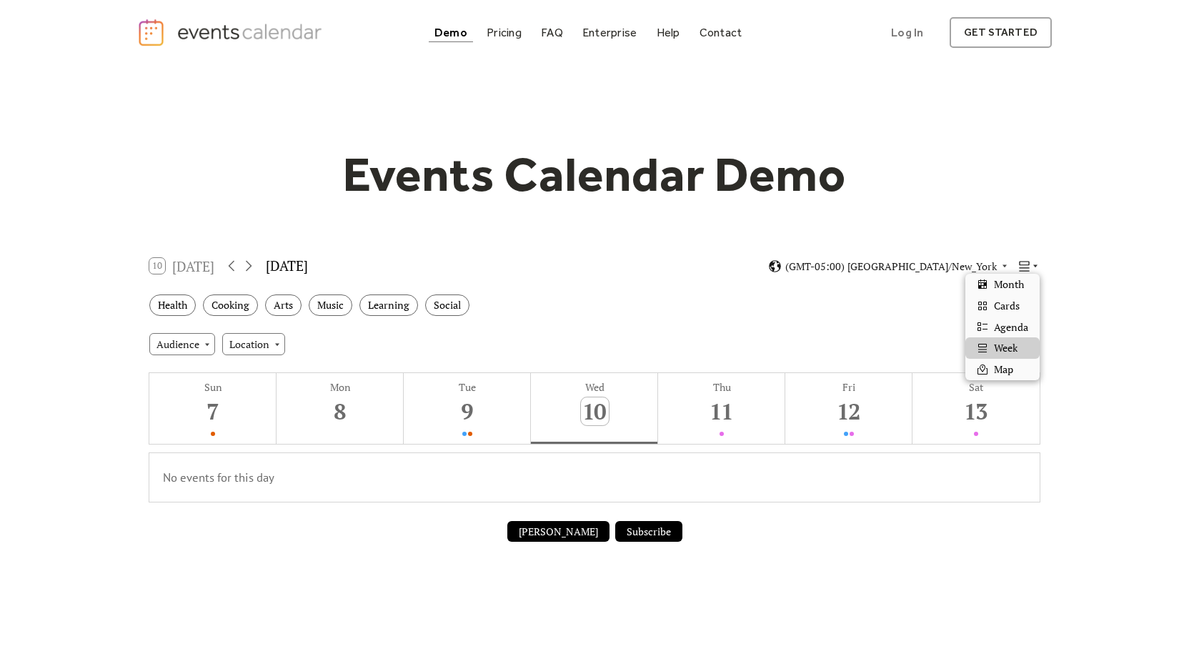
click at [1024, 262] on icon at bounding box center [1024, 266] width 14 height 14
click at [987, 359] on div "Map" at bounding box center [1002, 369] width 74 height 21
